Goal: Transaction & Acquisition: Purchase product/service

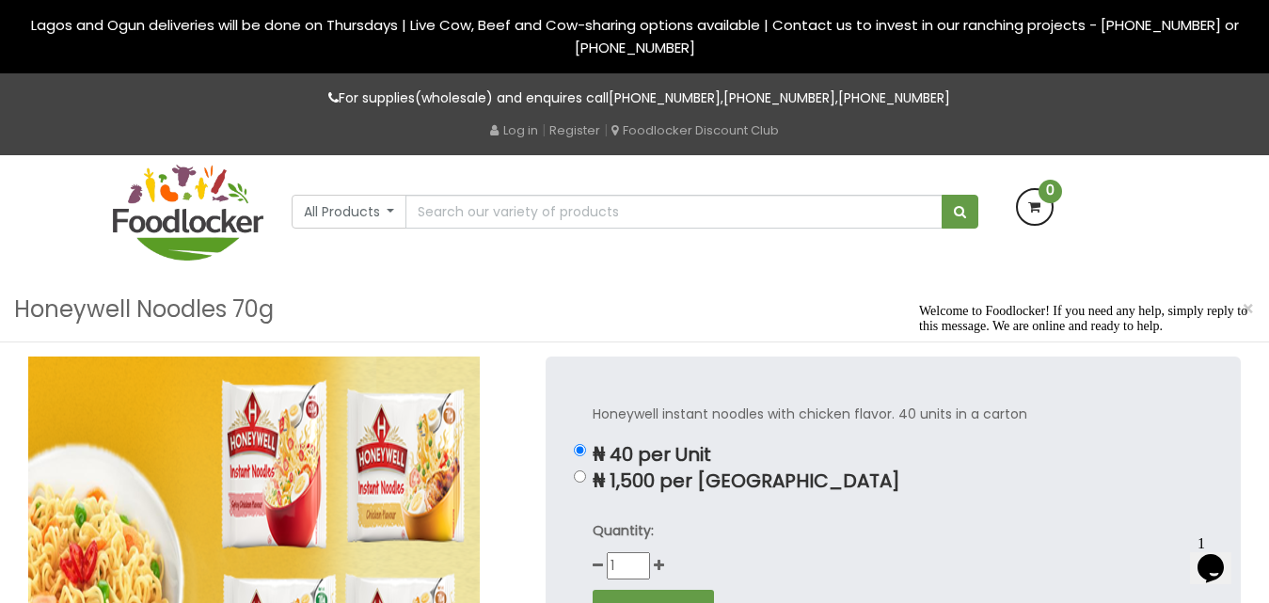
drag, startPoint x: 0, startPoint y: 0, endPoint x: 630, endPoint y: 507, distance: 808.4
click at [630, 507] on div "Honeywell instant noodles with chicken flavor. 40 units in a carton ₦ 40 per Un…" at bounding box center [893, 553] width 695 height 393
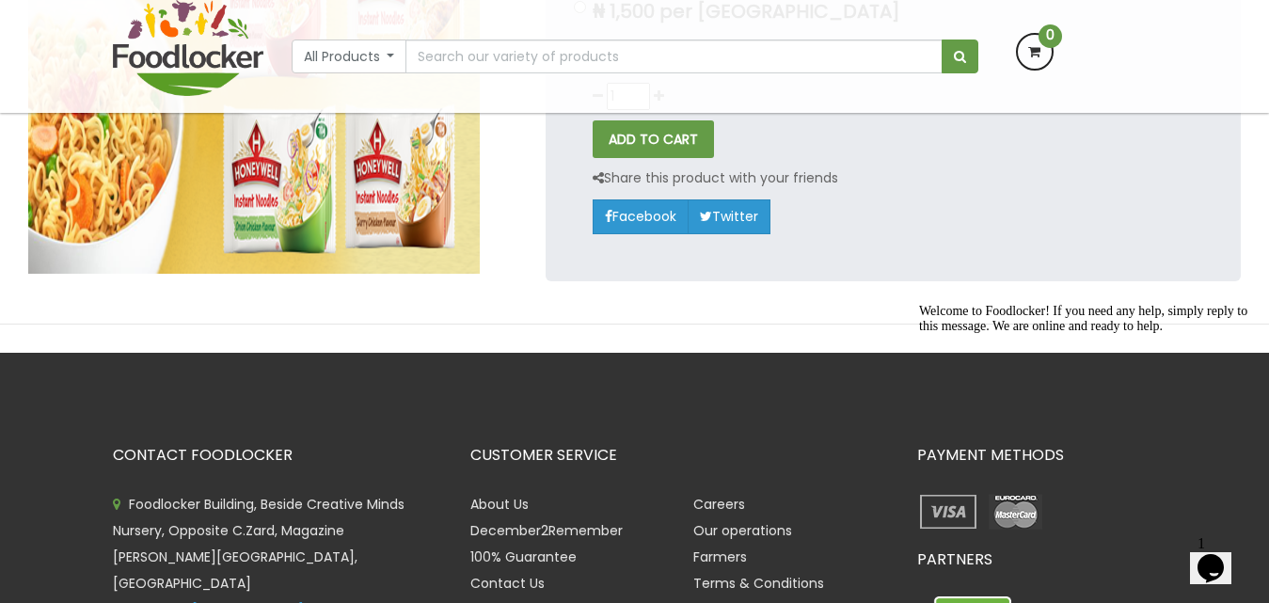
scroll to position [354, 0]
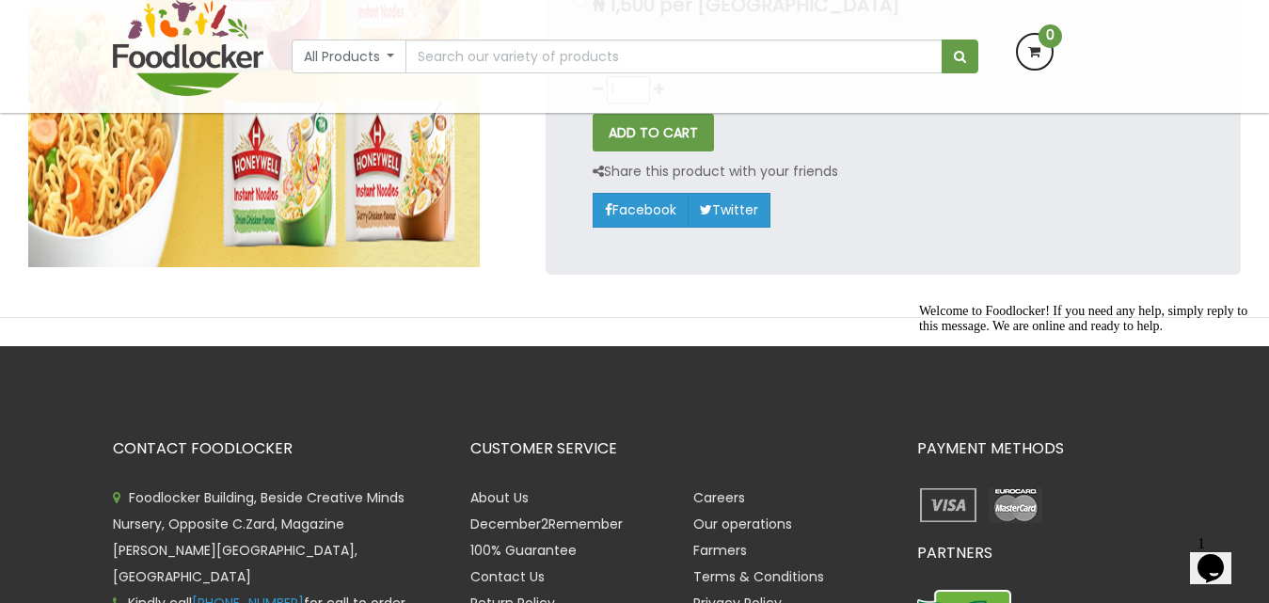
click at [1222, 562] on icon "Opens Chat This icon Opens the chat window." at bounding box center [1211, 568] width 30 height 30
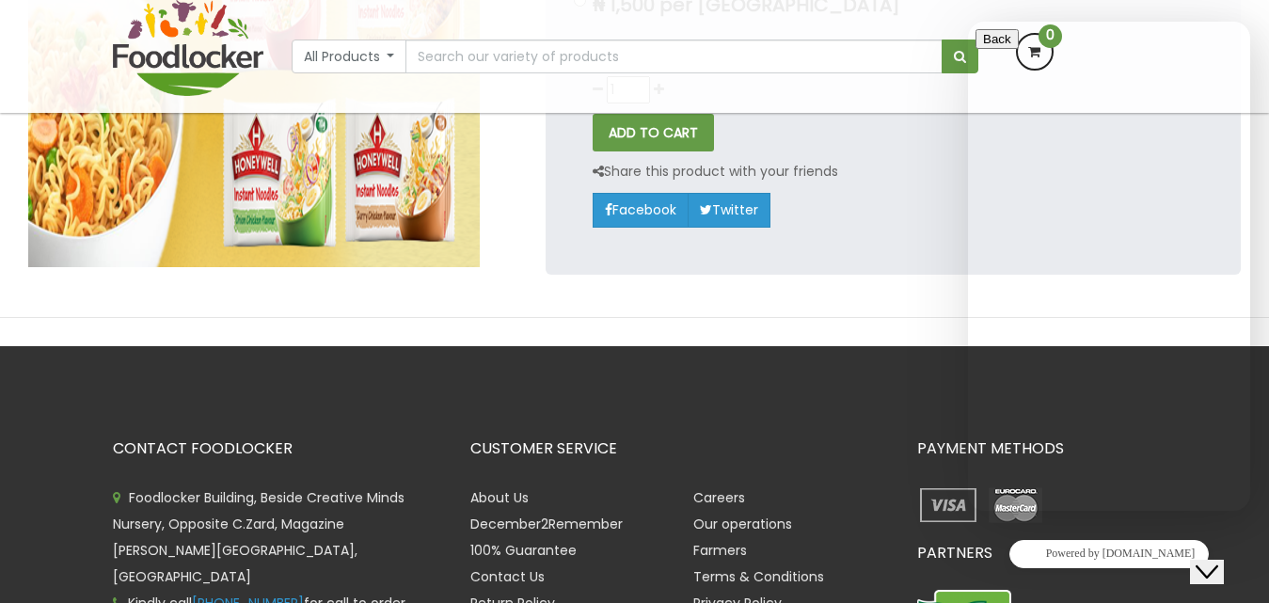
drag, startPoint x: 1222, startPoint y: 562, endPoint x: 1077, endPoint y: 300, distance: 299.0
click html "Close Chat This icon closes the chat window."
click at [747, 237] on div "Honeywell instant noodles with chicken flavor. 40 units in a carton ₦ 40 per Un…" at bounding box center [893, 76] width 695 height 393
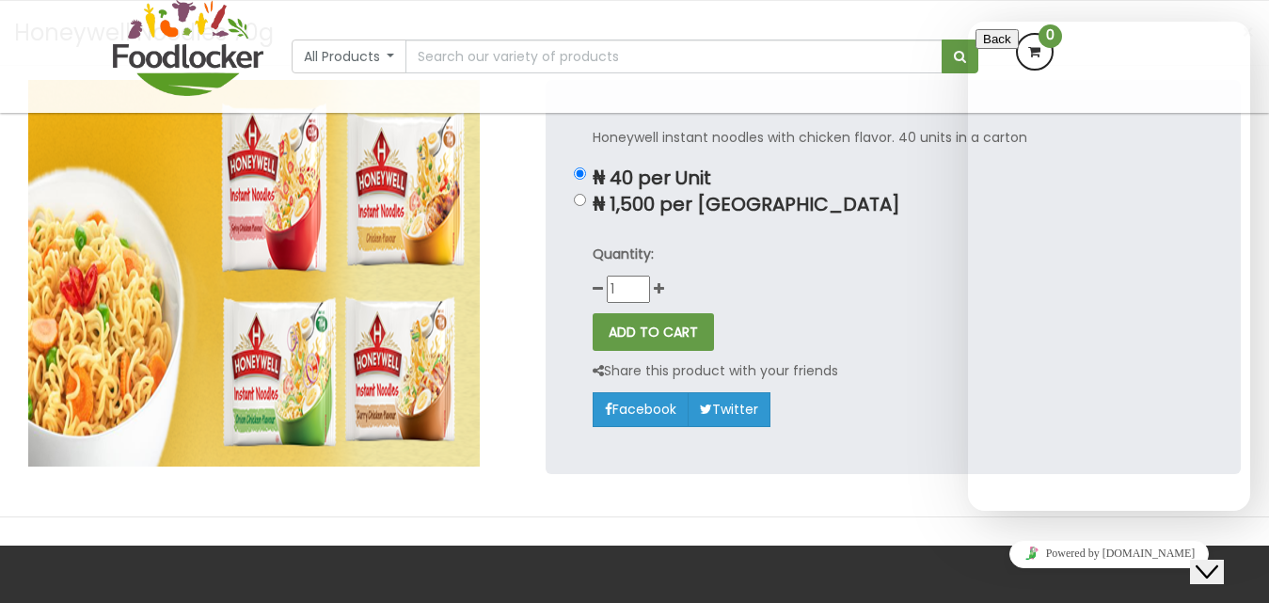
scroll to position [151, 0]
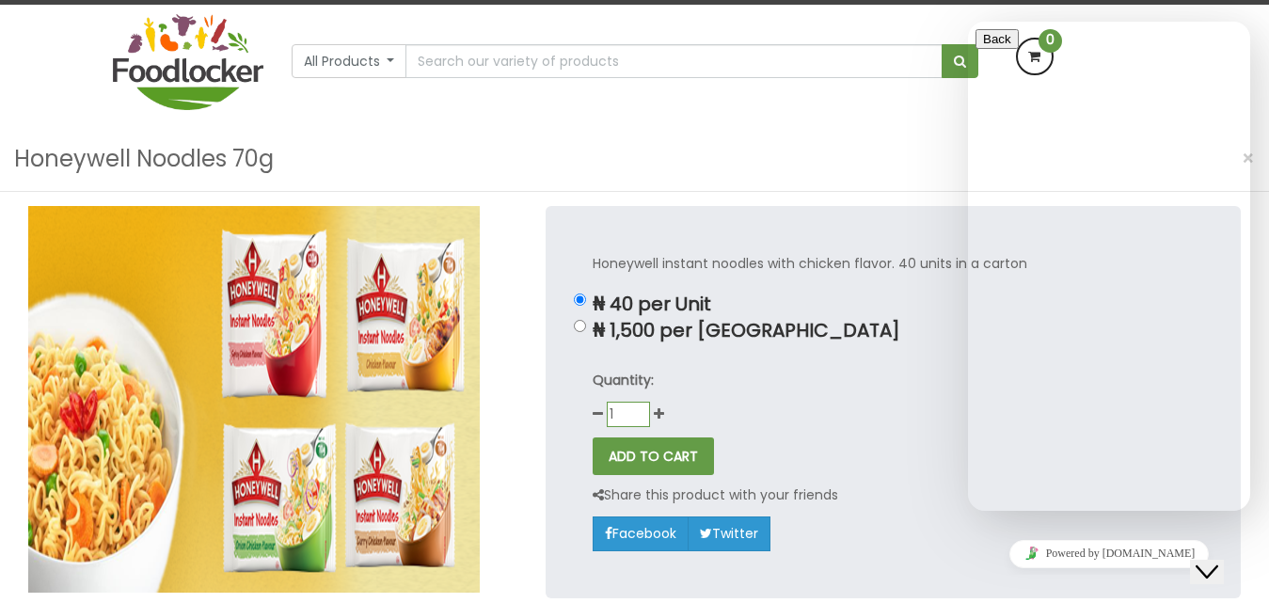
click at [624, 413] on input "1" at bounding box center [628, 414] width 43 height 25
click at [593, 438] on button "ADD TO CART" at bounding box center [653, 457] width 121 height 38
type input "1"
type input "0"
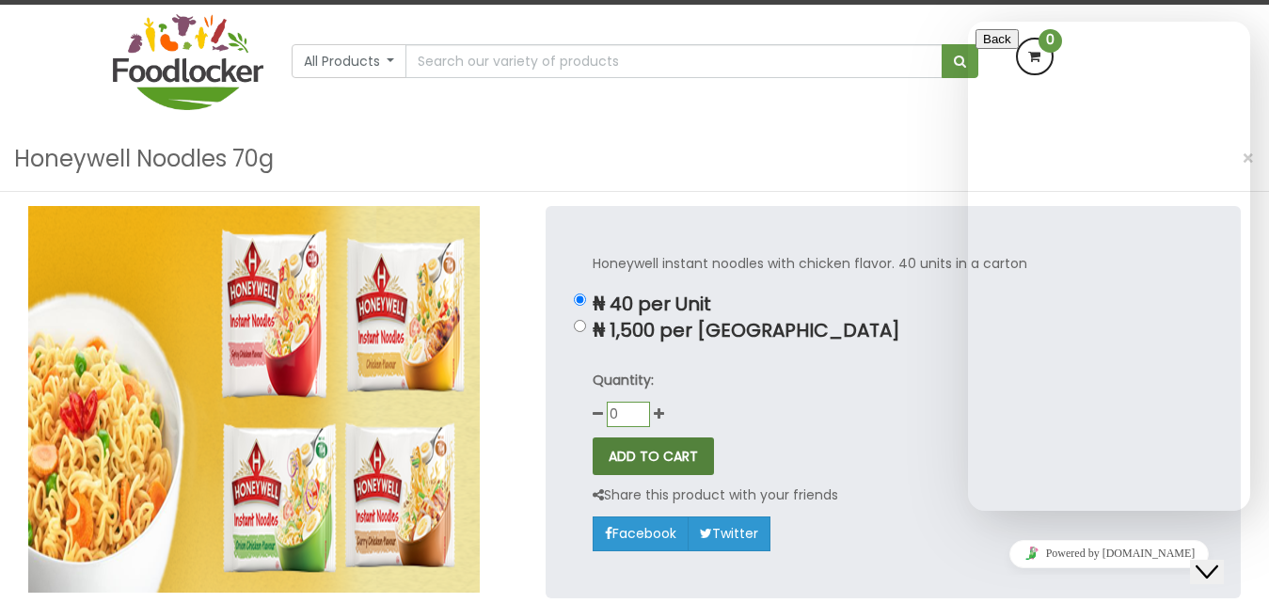
click at [593, 438] on button "ADD TO CART" at bounding box center [653, 457] width 121 height 38
click at [676, 464] on button "ADD TO CART" at bounding box center [653, 458] width 121 height 38
